Goal: Task Accomplishment & Management: Manage account settings

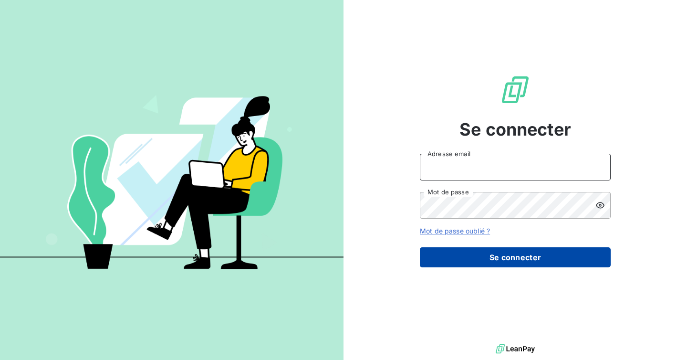
type input "admin@sonatelfixe"
click at [481, 253] on button "Se connecter" at bounding box center [515, 257] width 191 height 20
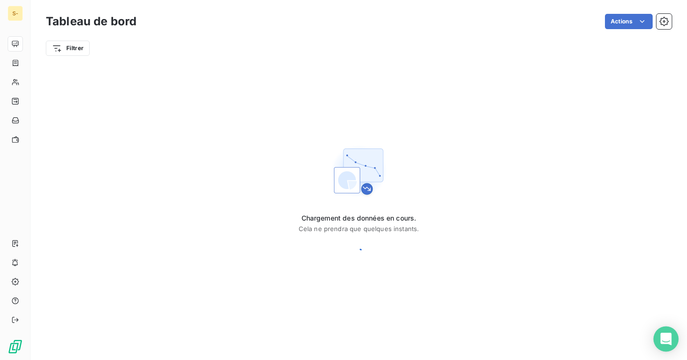
click at [664, 335] on icon "Open Intercom Messenger" at bounding box center [665, 339] width 11 height 12
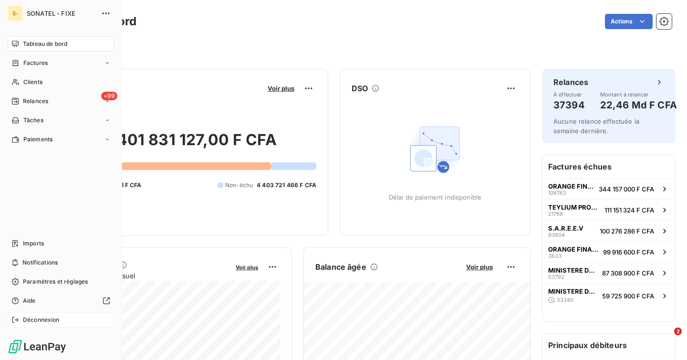
click at [23, 321] on span "Déconnexion" at bounding box center [41, 319] width 37 height 9
